Goal: Task Accomplishment & Management: Use online tool/utility

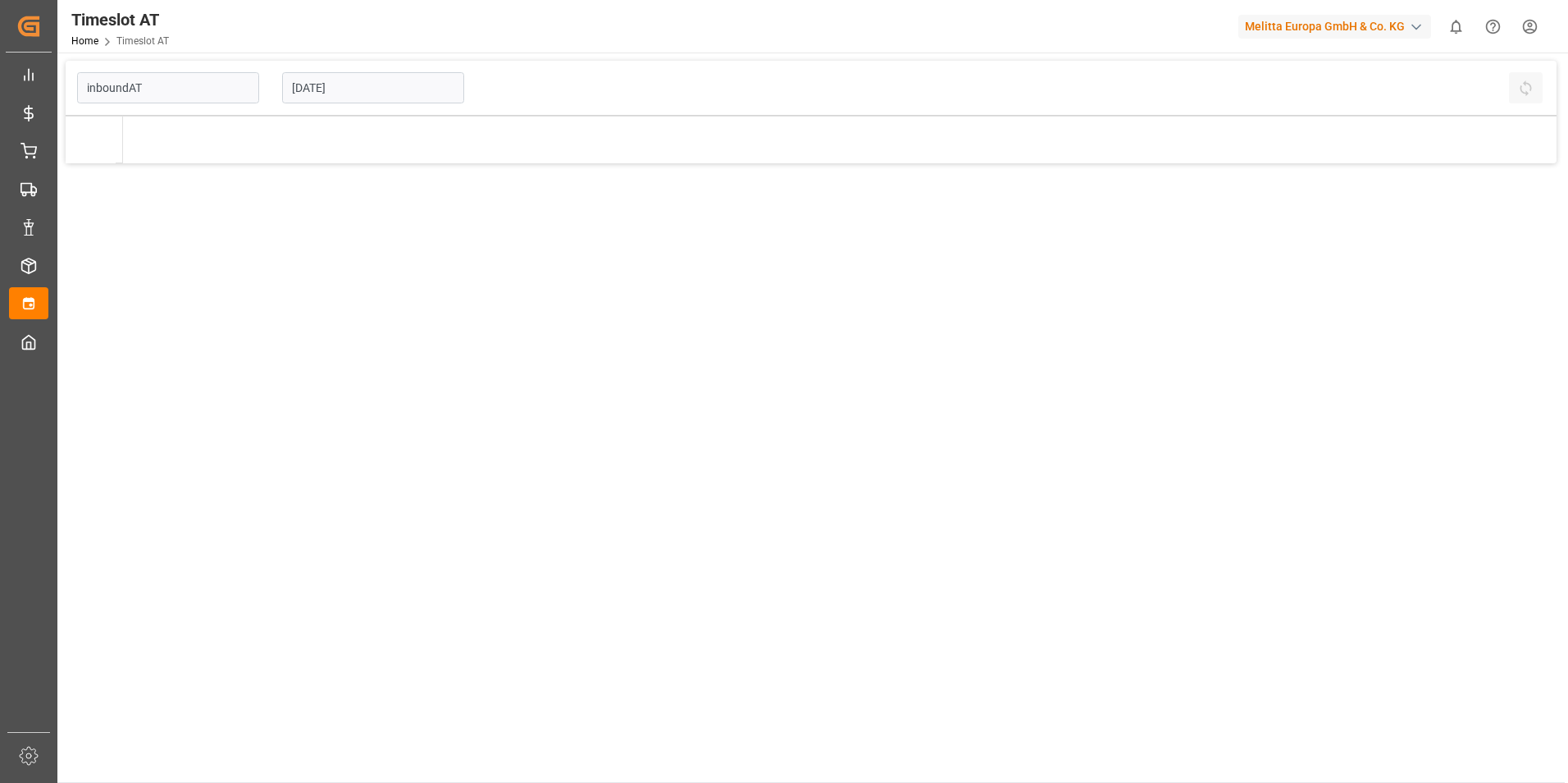
type input "Inbound AT"
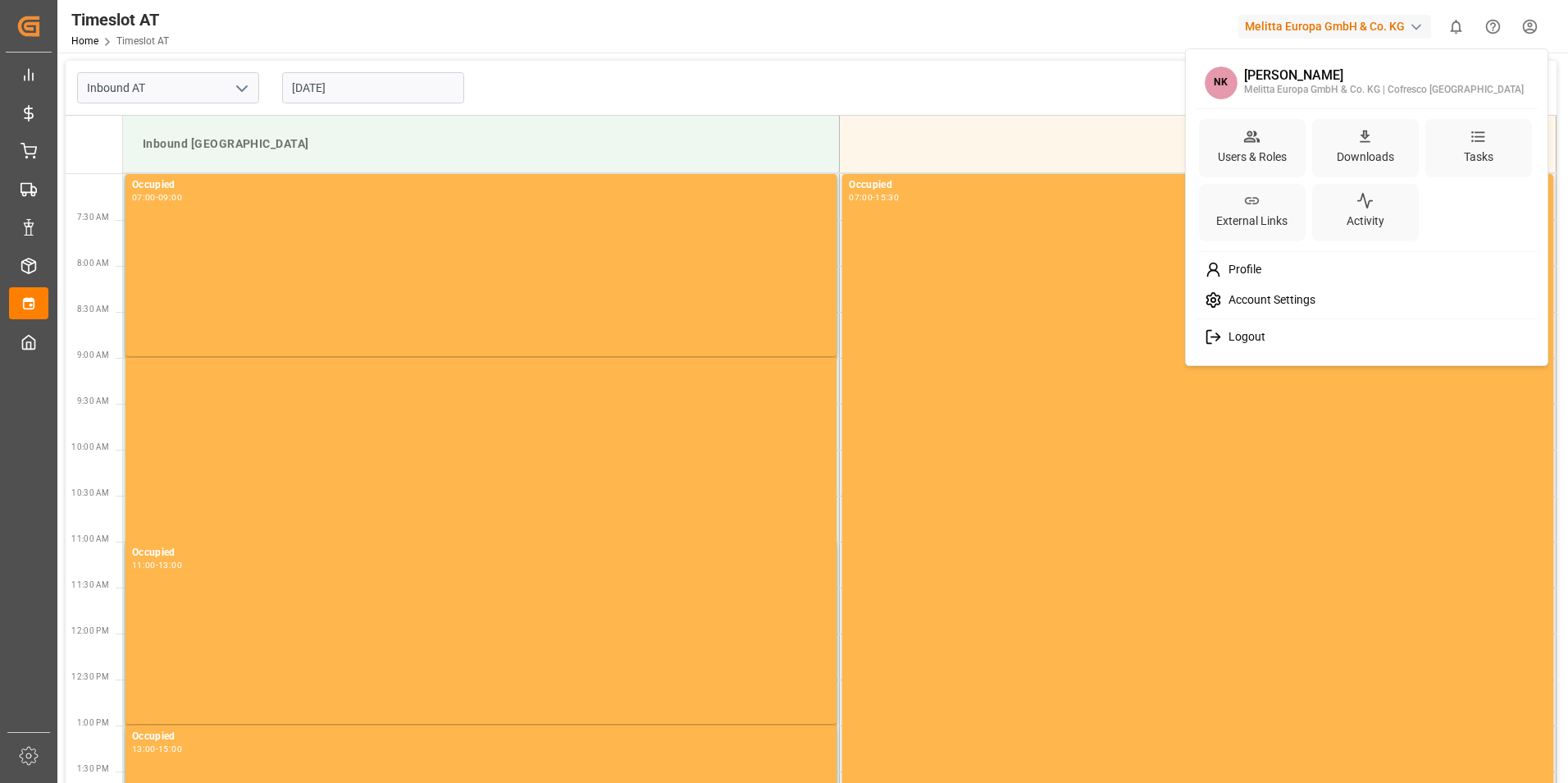
click at [1544, 28] on html "Created by potrace 1.15, written by [PERSON_NAME] [DATE]-[DATE] Created by potr…" at bounding box center [784, 392] width 1568 height 783
click at [1259, 342] on span "Logout" at bounding box center [1244, 337] width 44 height 15
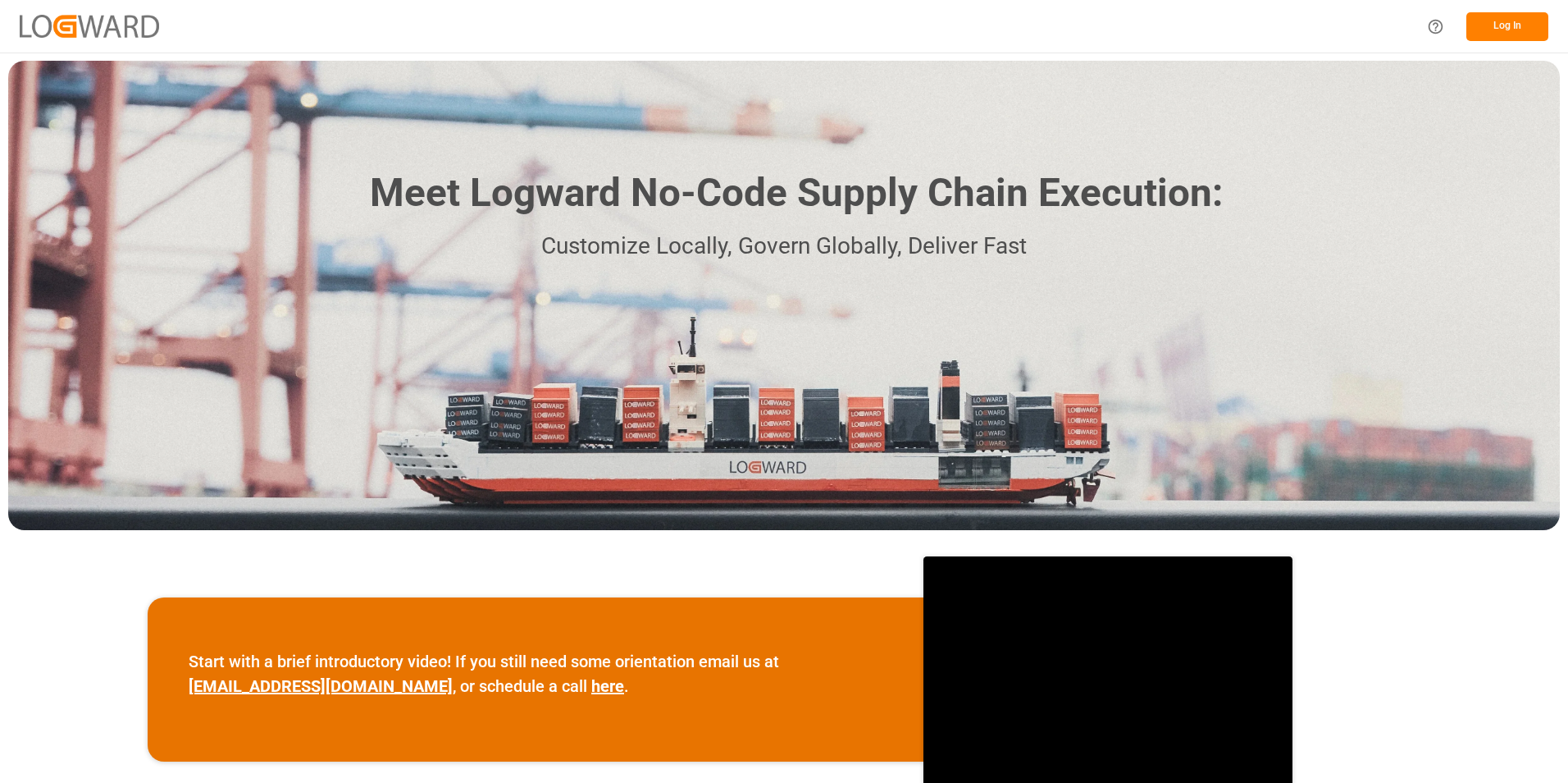
click at [1508, 24] on button "Log In" at bounding box center [1507, 27] width 82 height 29
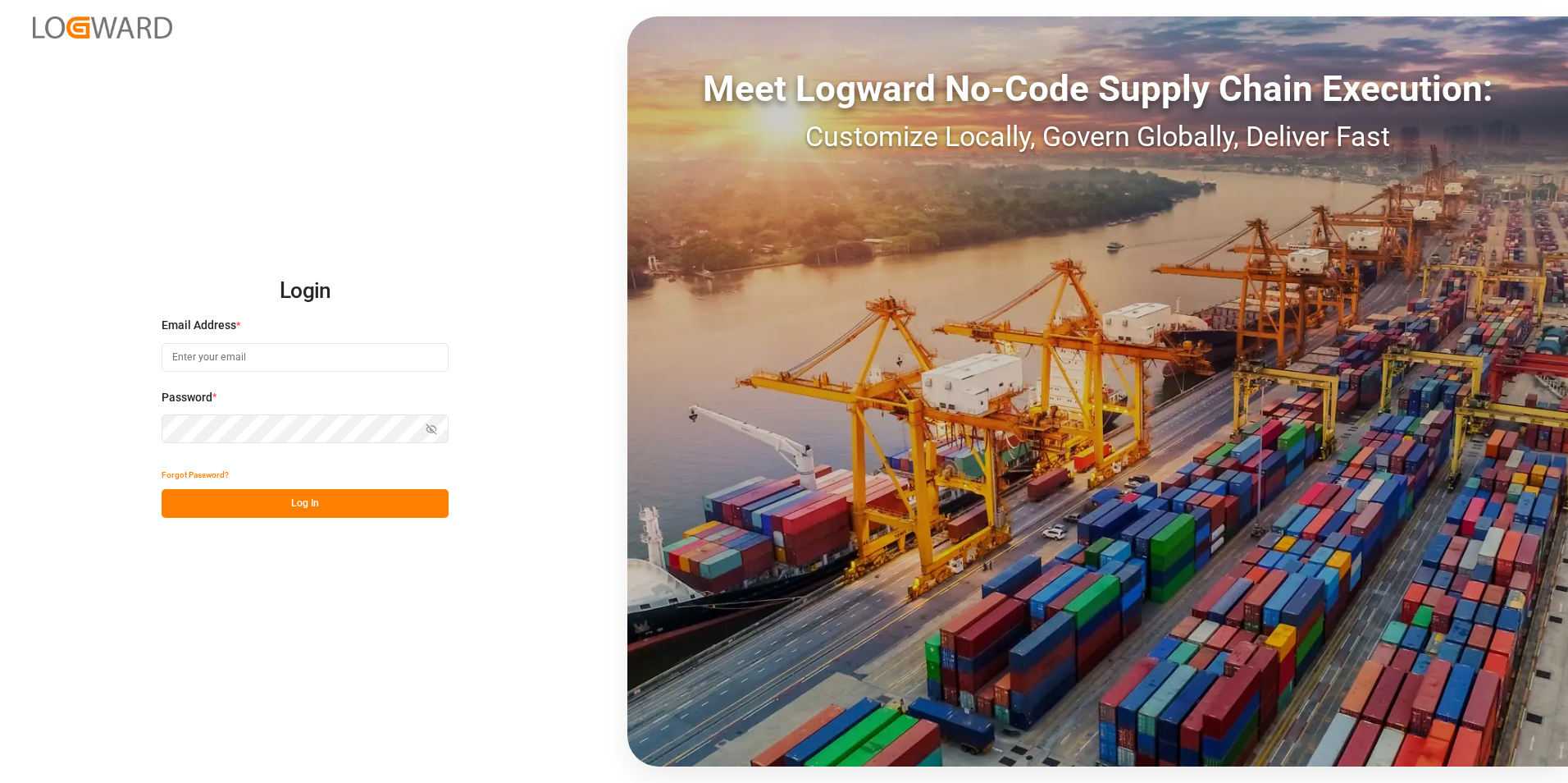
type input "[PERSON_NAME][EMAIL_ADDRESS][PERSON_NAME][DOMAIN_NAME]"
click at [232, 498] on button "Log In" at bounding box center [305, 503] width 287 height 29
